Goal: Check status

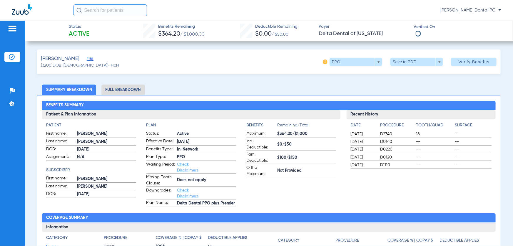
click at [9, 57] on img at bounding box center [12, 57] width 6 height 6
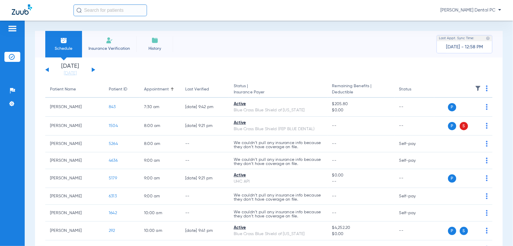
click at [92, 69] on button at bounding box center [94, 69] width 4 height 4
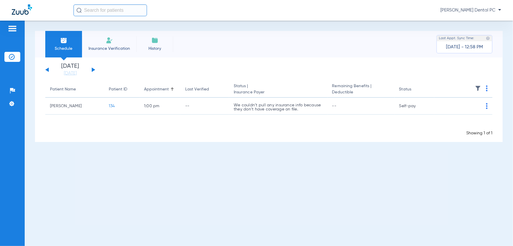
click at [92, 69] on button at bounding box center [94, 69] width 4 height 4
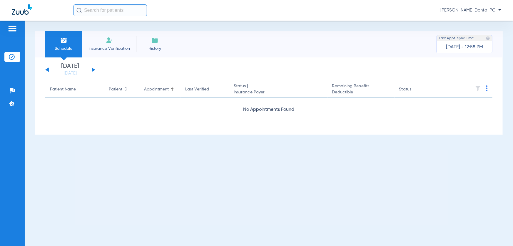
click at [92, 69] on button at bounding box center [94, 69] width 4 height 4
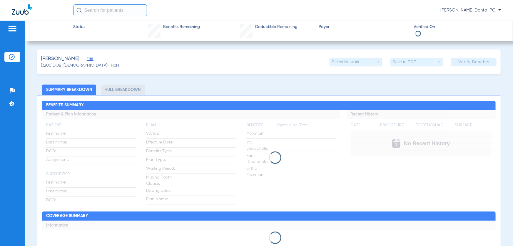
click at [12, 56] on img at bounding box center [12, 57] width 6 height 6
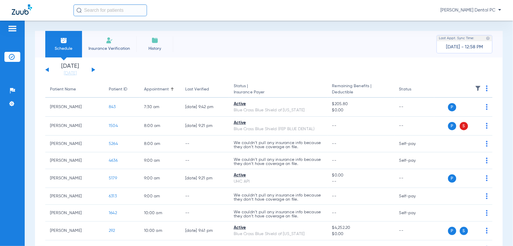
click at [93, 70] on button at bounding box center [94, 69] width 4 height 4
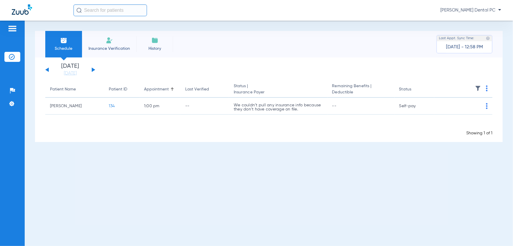
click at [93, 69] on button at bounding box center [94, 69] width 4 height 4
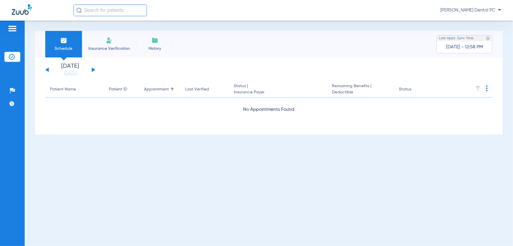
click at [93, 69] on button at bounding box center [94, 69] width 4 height 4
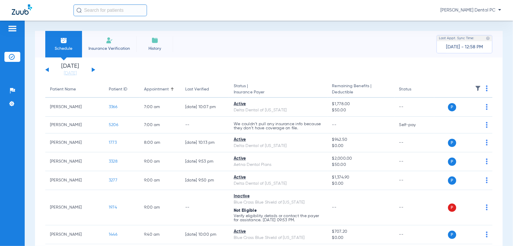
click at [92, 71] on button at bounding box center [94, 69] width 4 height 4
